Goal: Task Accomplishment & Management: Manage account settings

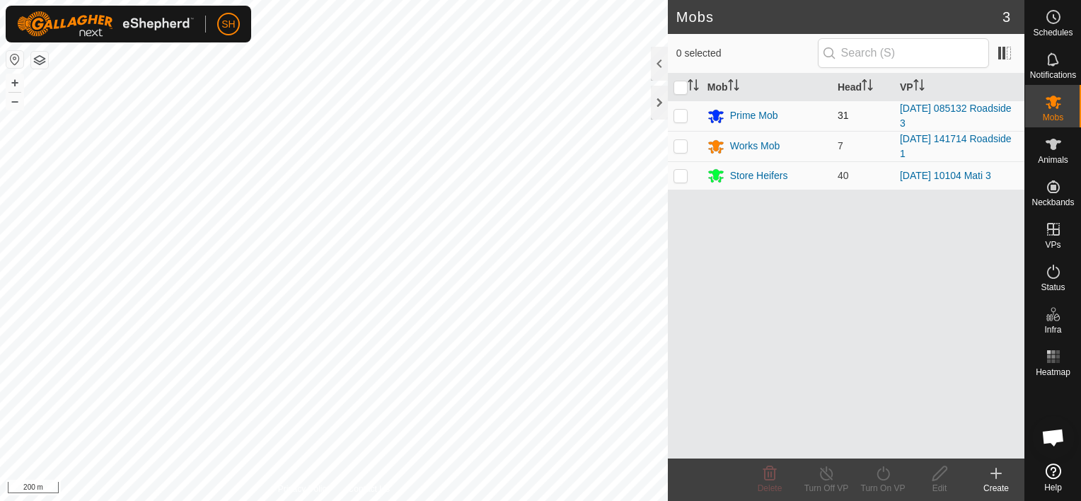
click at [681, 116] on p-checkbox at bounding box center [681, 115] width 14 height 11
checkbox input "true"
click at [886, 471] on icon at bounding box center [884, 473] width 18 height 17
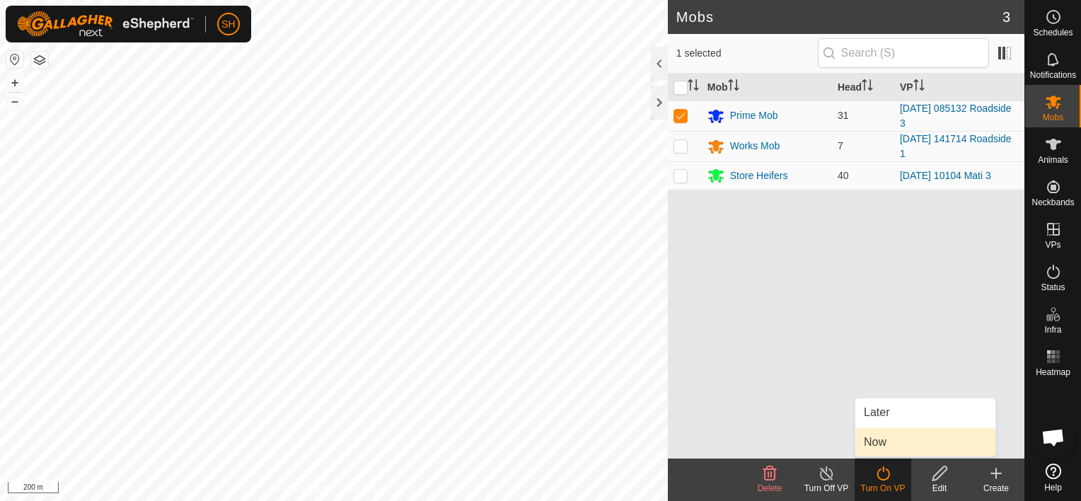
click at [883, 438] on link "Now" at bounding box center [925, 442] width 140 height 28
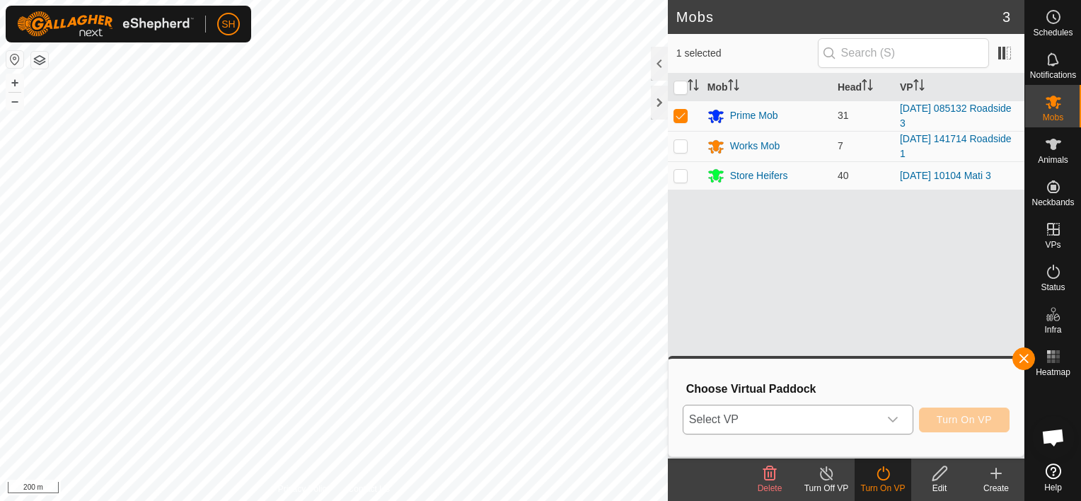
click at [897, 423] on icon "dropdown trigger" at bounding box center [892, 419] width 11 height 11
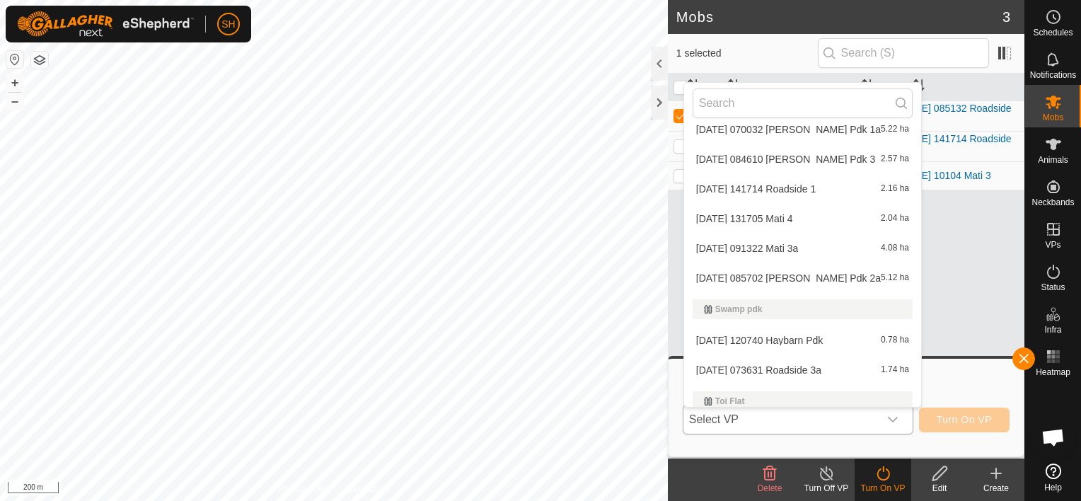
scroll to position [1354, 0]
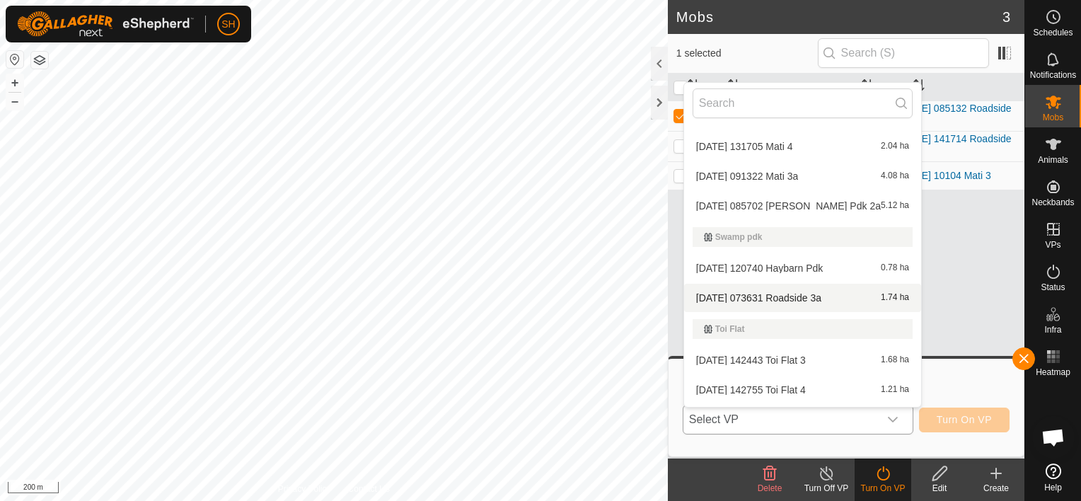
click at [759, 292] on li "[DATE] 073631 Roadside 3a 1.74 ha" at bounding box center [802, 298] width 237 height 28
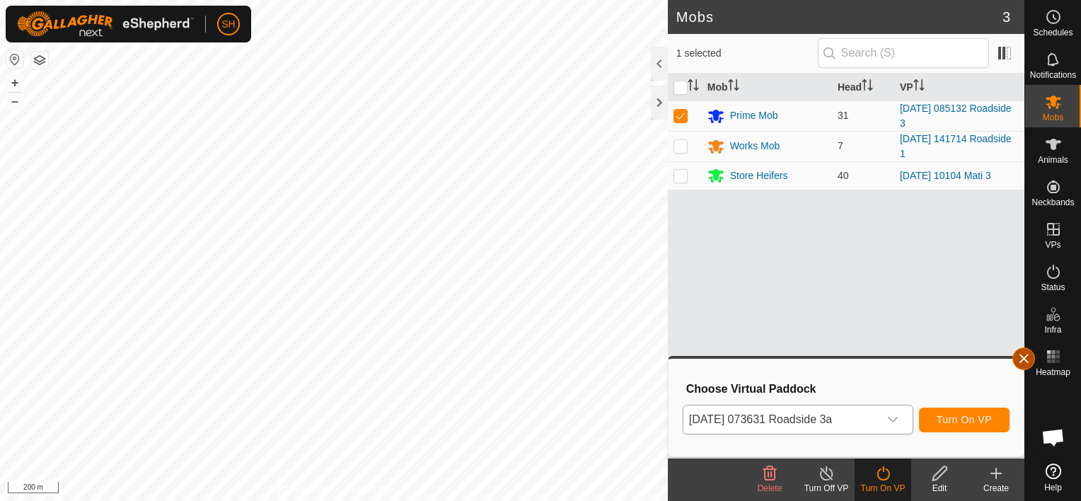
click at [1027, 358] on button "button" at bounding box center [1024, 358] width 23 height 23
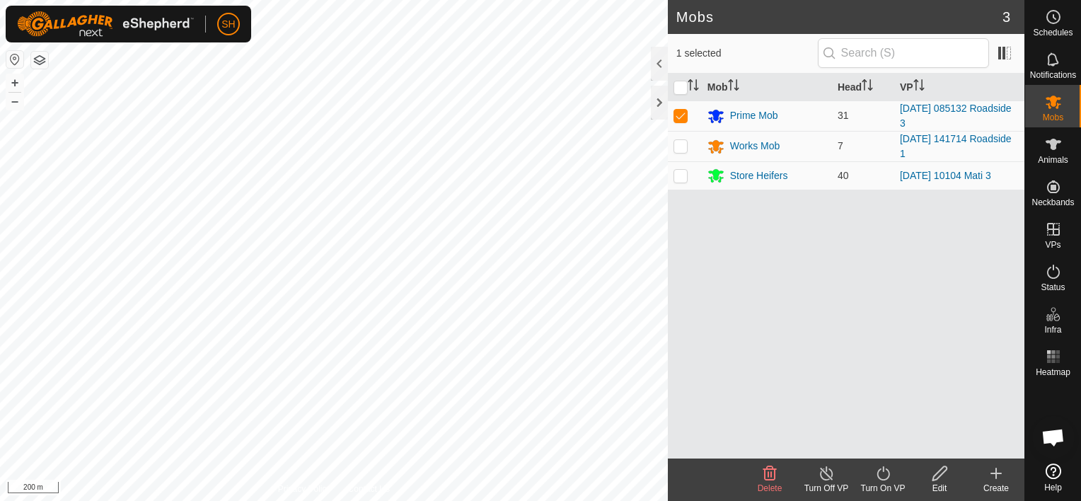
click at [877, 468] on icon at bounding box center [884, 473] width 18 height 17
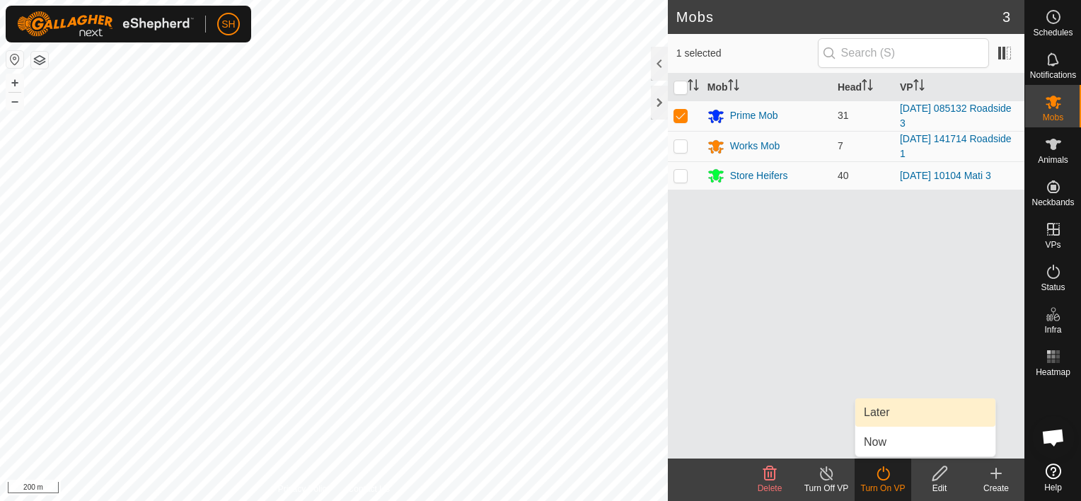
click at [900, 413] on link "Later" at bounding box center [925, 412] width 140 height 28
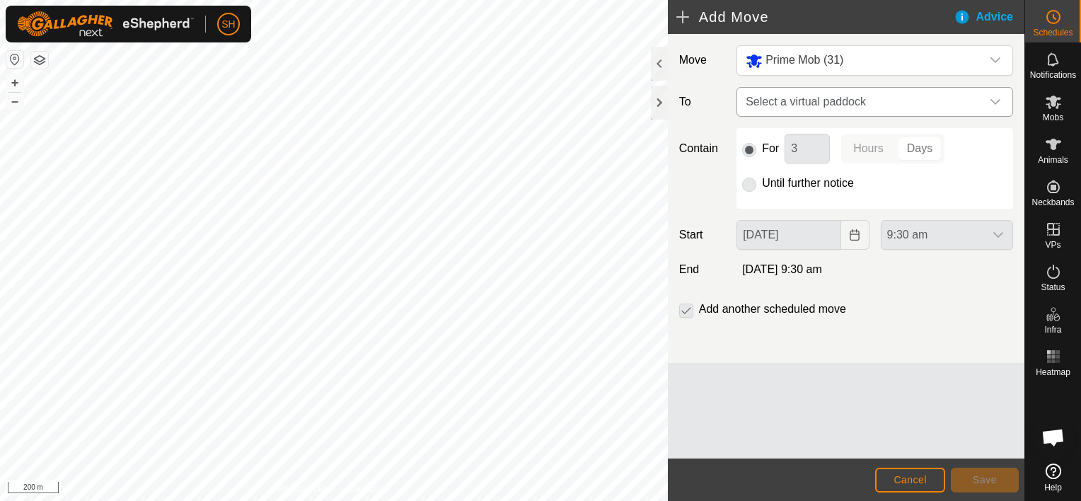
click at [994, 100] on icon "dropdown trigger" at bounding box center [995, 101] width 11 height 11
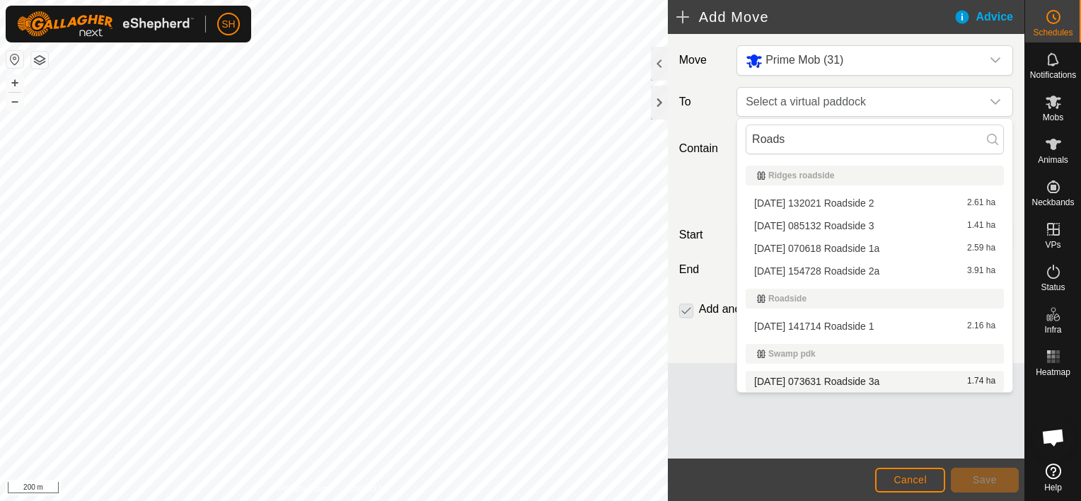
type input "Roads"
click at [817, 376] on li "[DATE] 073631 Roadside 3a 1.74 ha" at bounding box center [875, 381] width 258 height 21
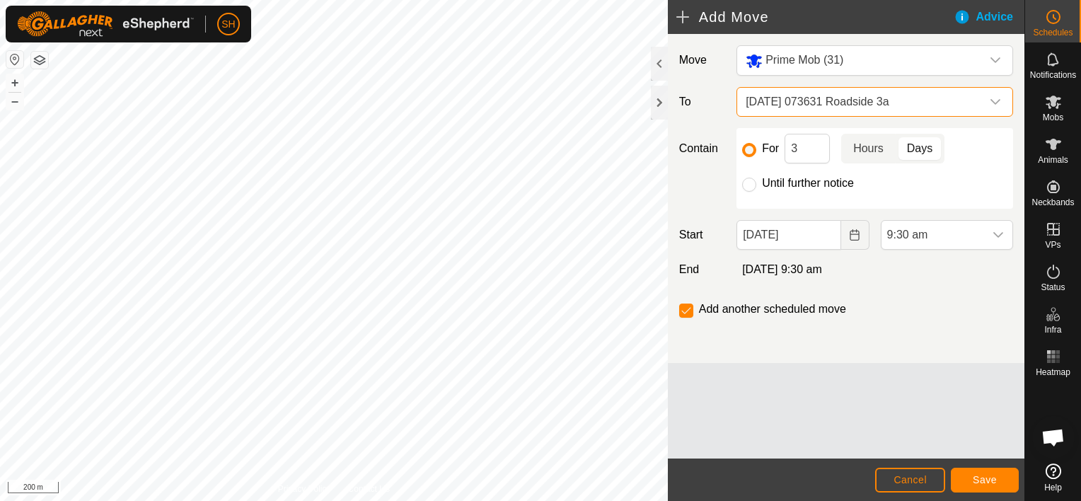
click at [874, 150] on p-togglebutton "Hours" at bounding box center [868, 149] width 54 height 30
click at [785, 146] on input "3" at bounding box center [807, 149] width 45 height 30
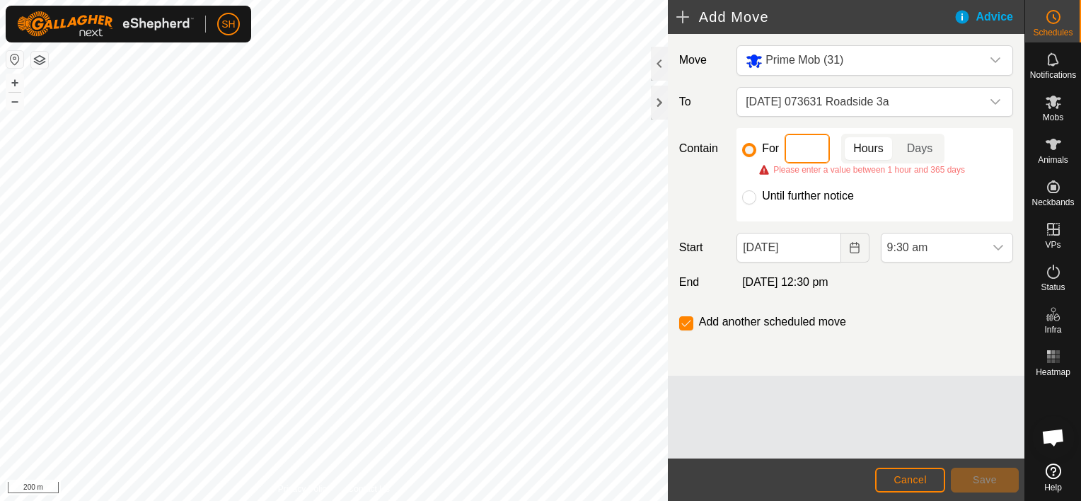
type input "2"
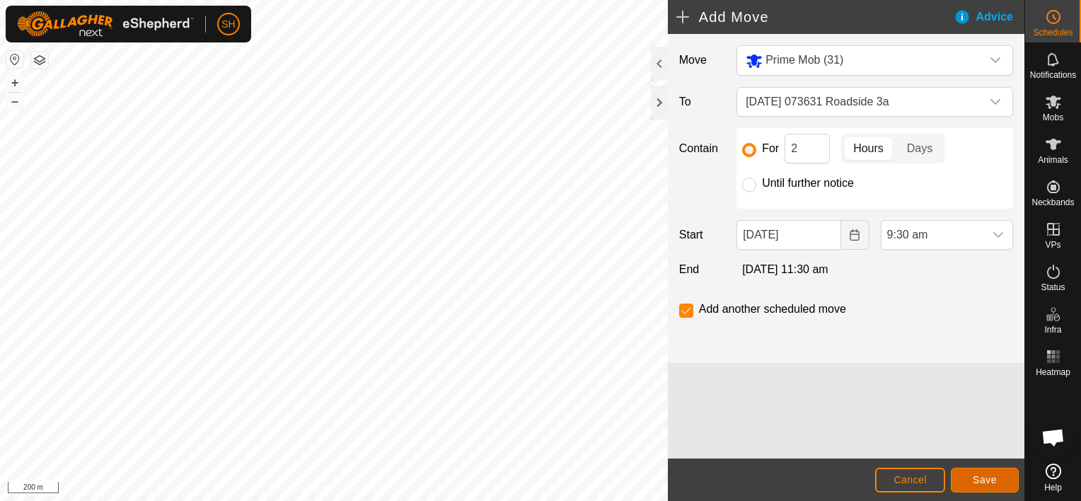
click at [985, 477] on span "Save" at bounding box center [985, 479] width 24 height 11
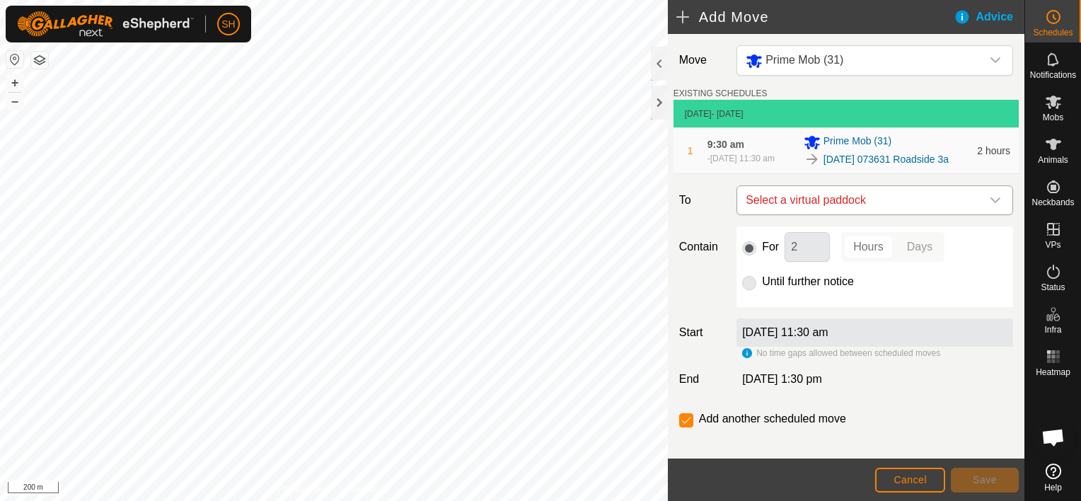
click at [993, 209] on div "dropdown trigger" at bounding box center [995, 200] width 28 height 28
click at [962, 253] on input "Roadside 3a" at bounding box center [868, 251] width 249 height 30
type input "Roadside 3a"
click at [980, 245] on icon at bounding box center [981, 250] width 11 height 11
click at [990, 206] on icon "dropdown trigger" at bounding box center [995, 200] width 11 height 11
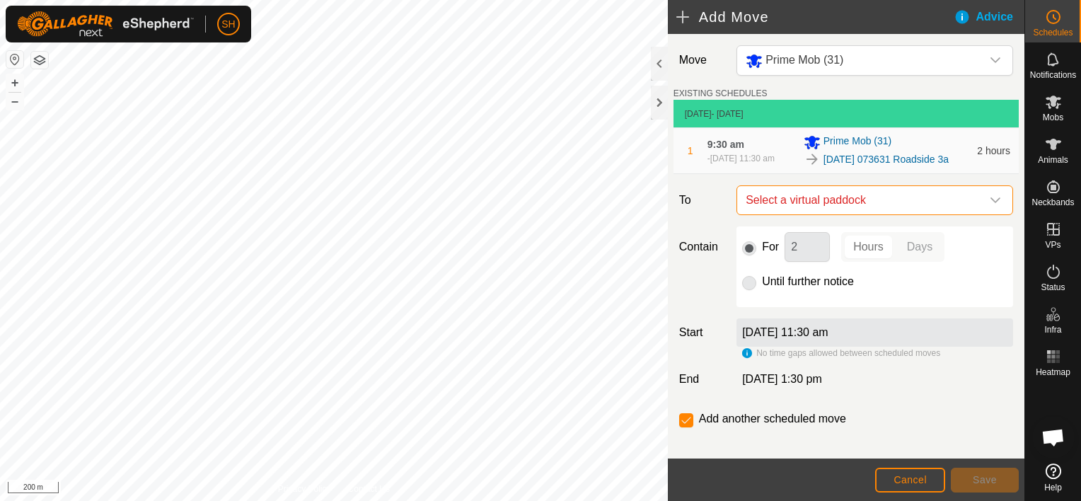
click at [990, 206] on icon "dropdown trigger" at bounding box center [995, 200] width 11 height 11
click at [921, 246] on input "Roadside 3a" at bounding box center [868, 251] width 249 height 30
click at [834, 252] on input "Roadside 3a" at bounding box center [868, 251] width 249 height 30
click at [990, 206] on icon "dropdown trigger" at bounding box center [995, 200] width 11 height 11
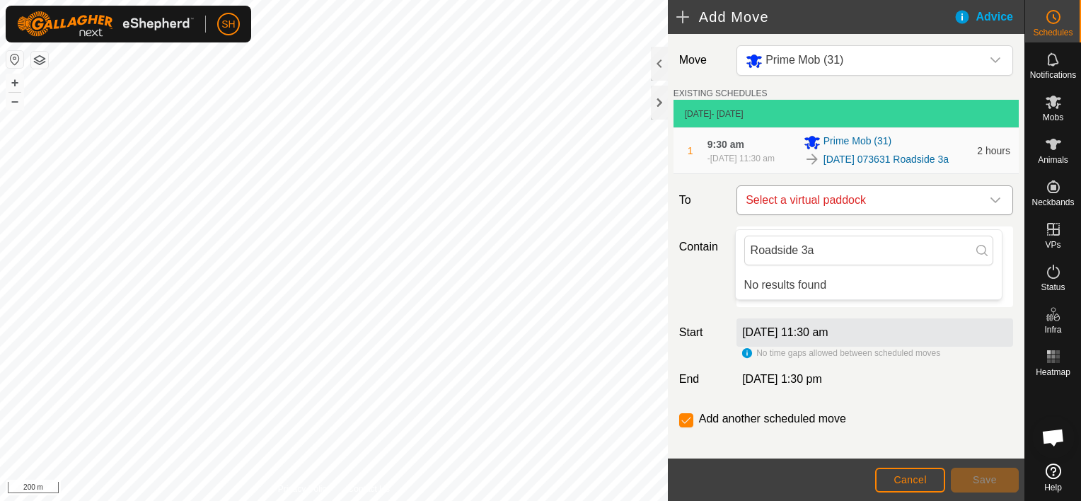
click at [797, 209] on span "Select a virtual paddock" at bounding box center [860, 200] width 241 height 28
click at [686, 427] on input "checkbox" at bounding box center [686, 420] width 14 height 14
checkbox input "false"
click at [922, 481] on span "Cancel" at bounding box center [910, 479] width 33 height 11
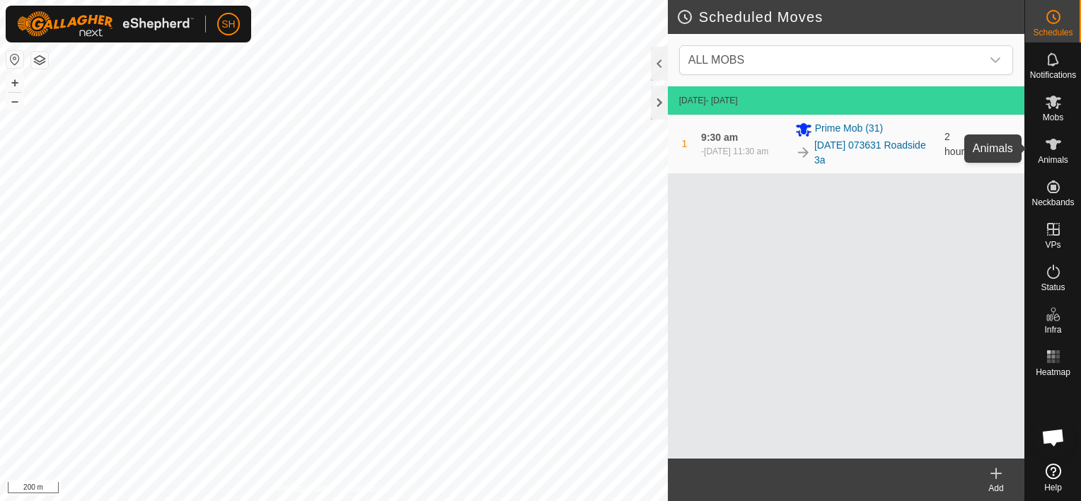
click at [1050, 144] on icon at bounding box center [1054, 144] width 16 height 11
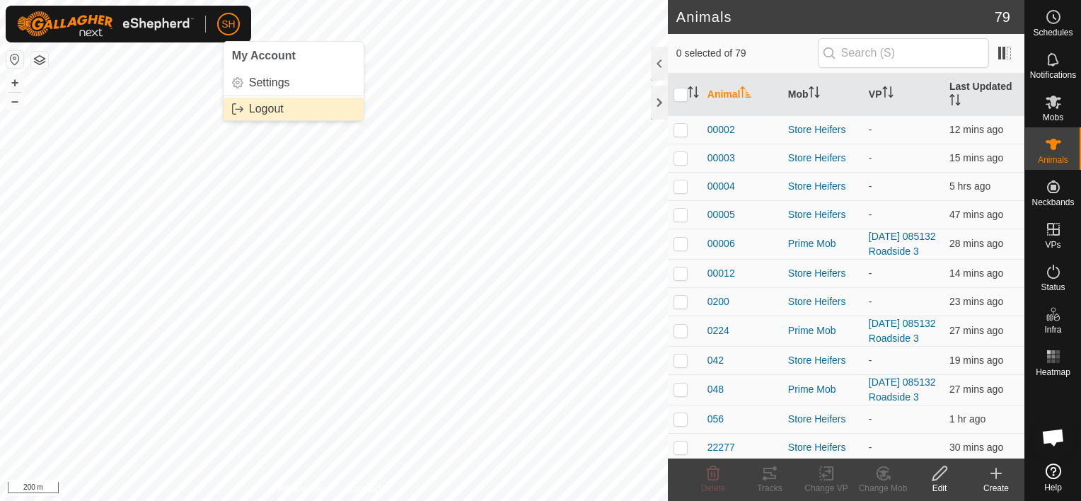
click at [248, 108] on link "Logout" at bounding box center [294, 109] width 140 height 23
